Goal: Information Seeking & Learning: Find specific fact

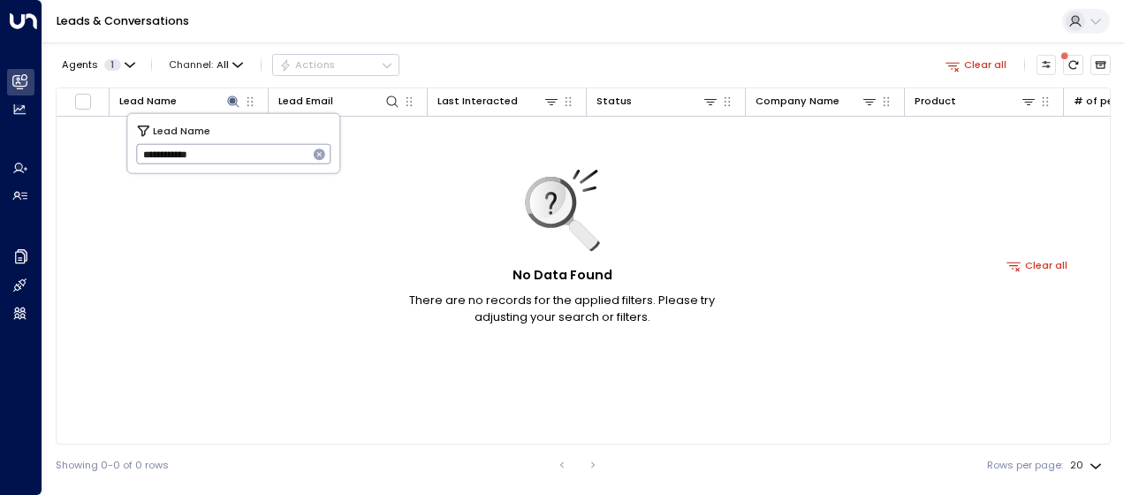
drag, startPoint x: 0, startPoint y: 0, endPoint x: 239, endPoint y: 156, distance: 285.3
click at [239, 156] on input "**********" at bounding box center [222, 154] width 172 height 29
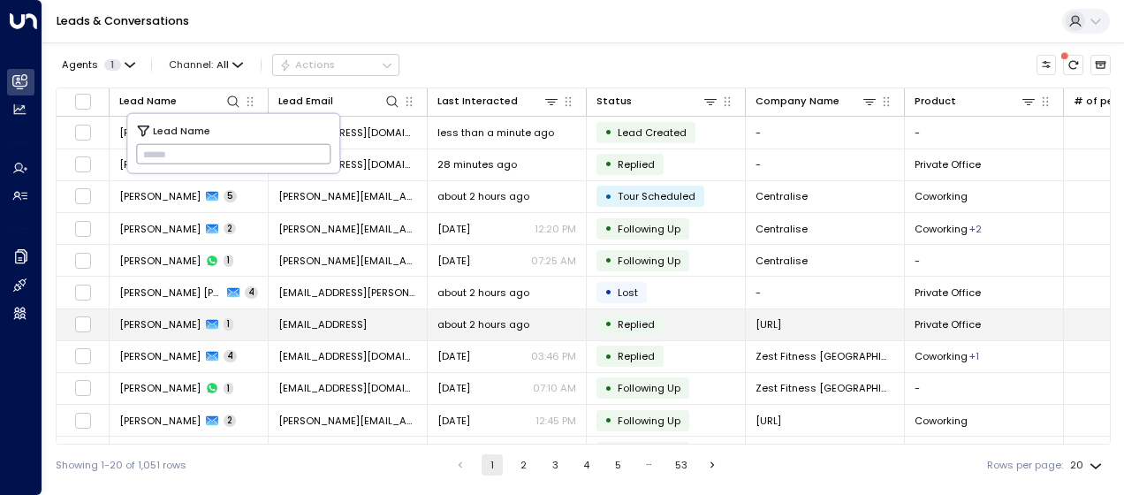
type input "**********"
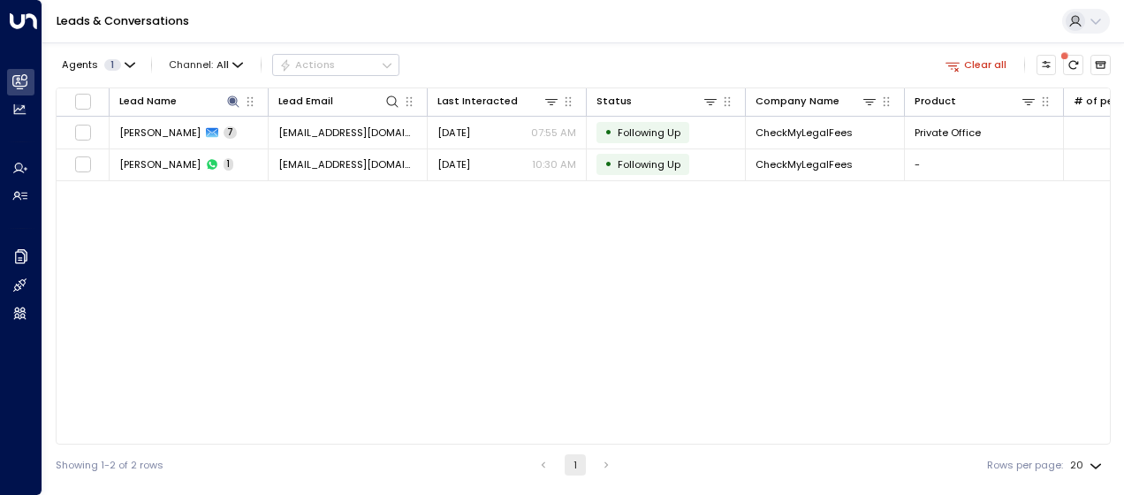
click at [196, 314] on div "Lead Name Lead Email Last Interacted Status Company Name Product # of people AI…" at bounding box center [583, 265] width 1055 height 357
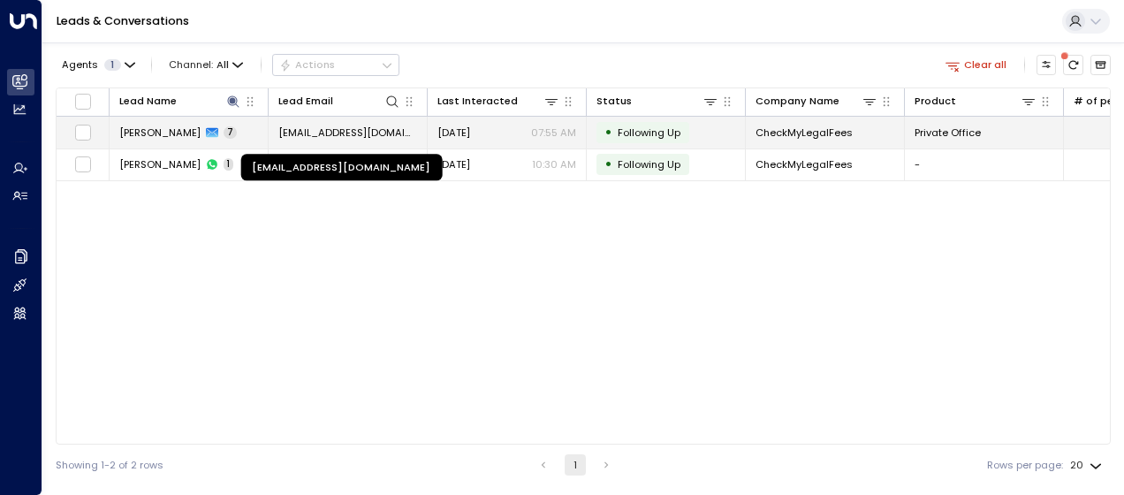
click at [320, 129] on span "[EMAIL_ADDRESS][DOMAIN_NAME]" at bounding box center [347, 132] width 139 height 14
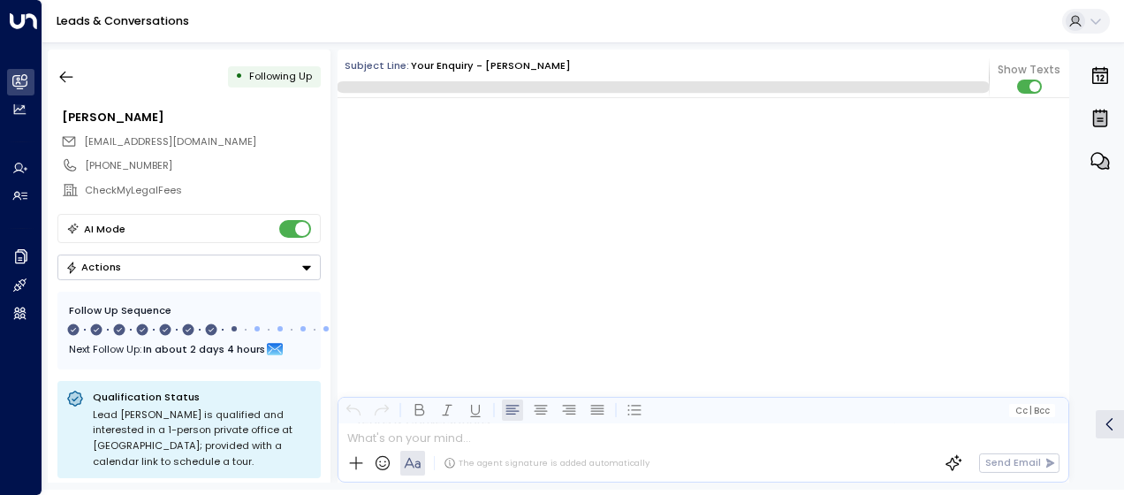
scroll to position [5590, 0]
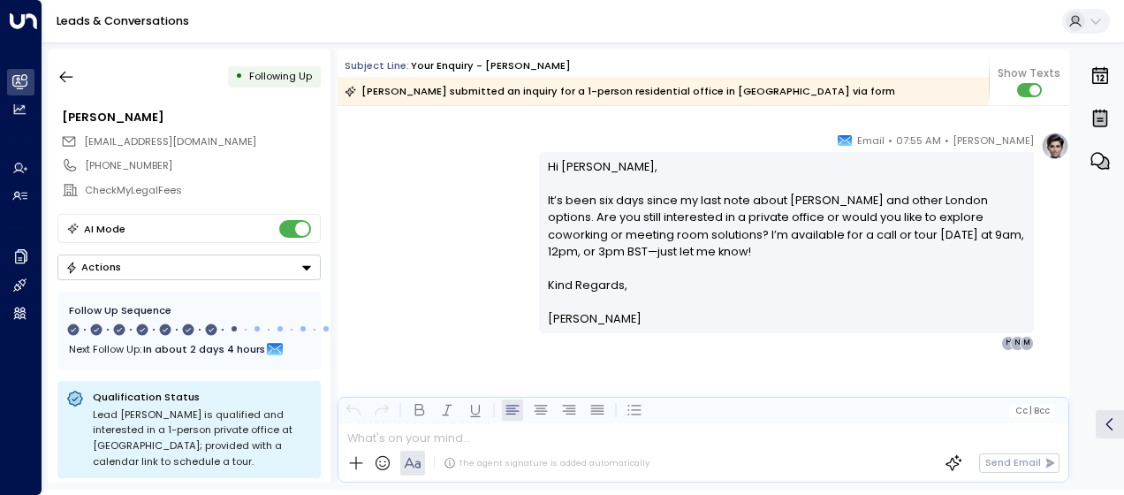
click at [459, 176] on div "[PERSON_NAME] • 07:55 AM • Email Hi [PERSON_NAME], It’s been six days since my …" at bounding box center [704, 241] width 732 height 218
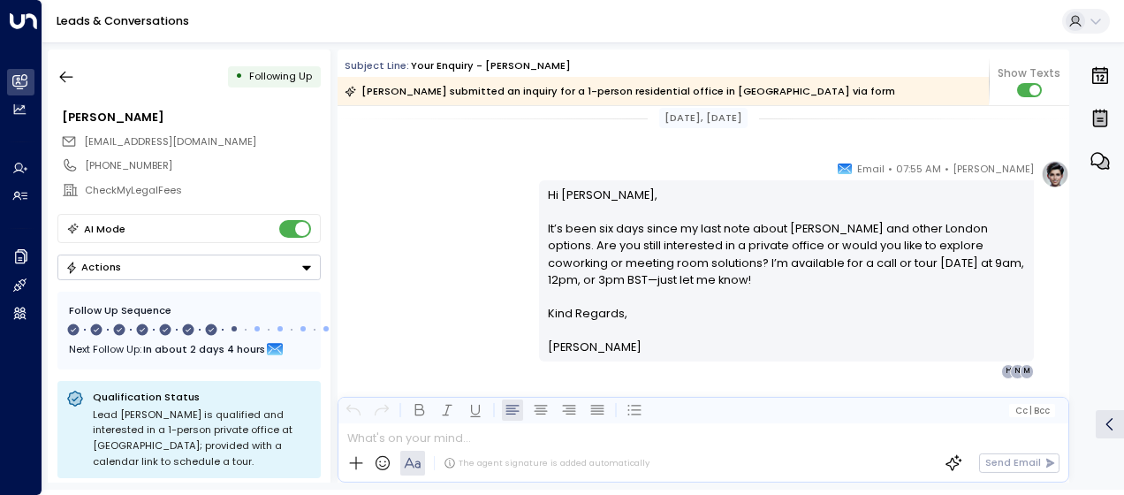
scroll to position [5554, 0]
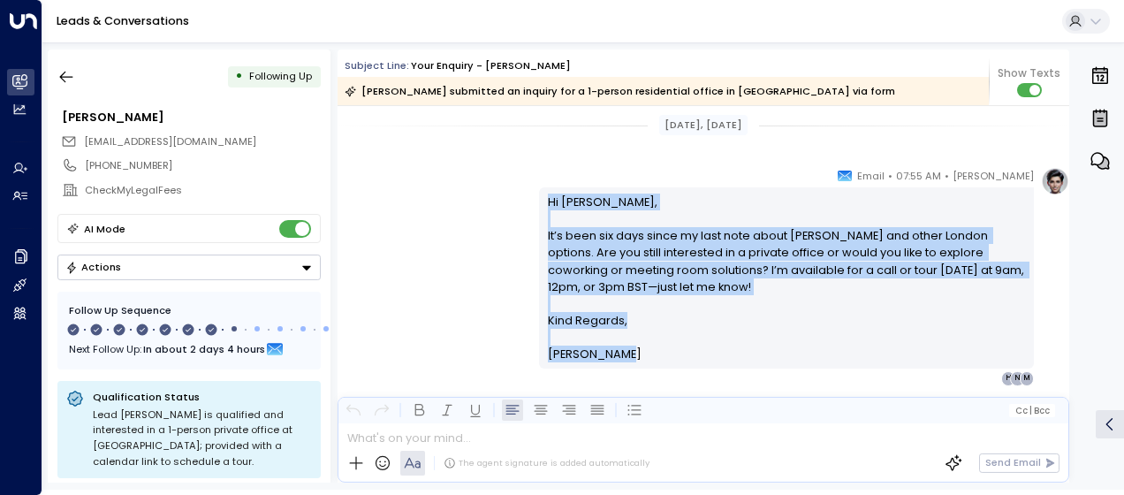
drag, startPoint x: 544, startPoint y: 198, endPoint x: 633, endPoint y: 359, distance: 183.5
click at [633, 359] on div "Hi [PERSON_NAME], It’s been six days since my last note about [PERSON_NAME] and…" at bounding box center [787, 279] width 478 height 170
drag, startPoint x: 633, startPoint y: 359, endPoint x: 581, endPoint y: 286, distance: 89.3
copy div "Hi [PERSON_NAME], It’s been six days since my last note about [PERSON_NAME] and…"
